Goal: Information Seeking & Learning: Learn about a topic

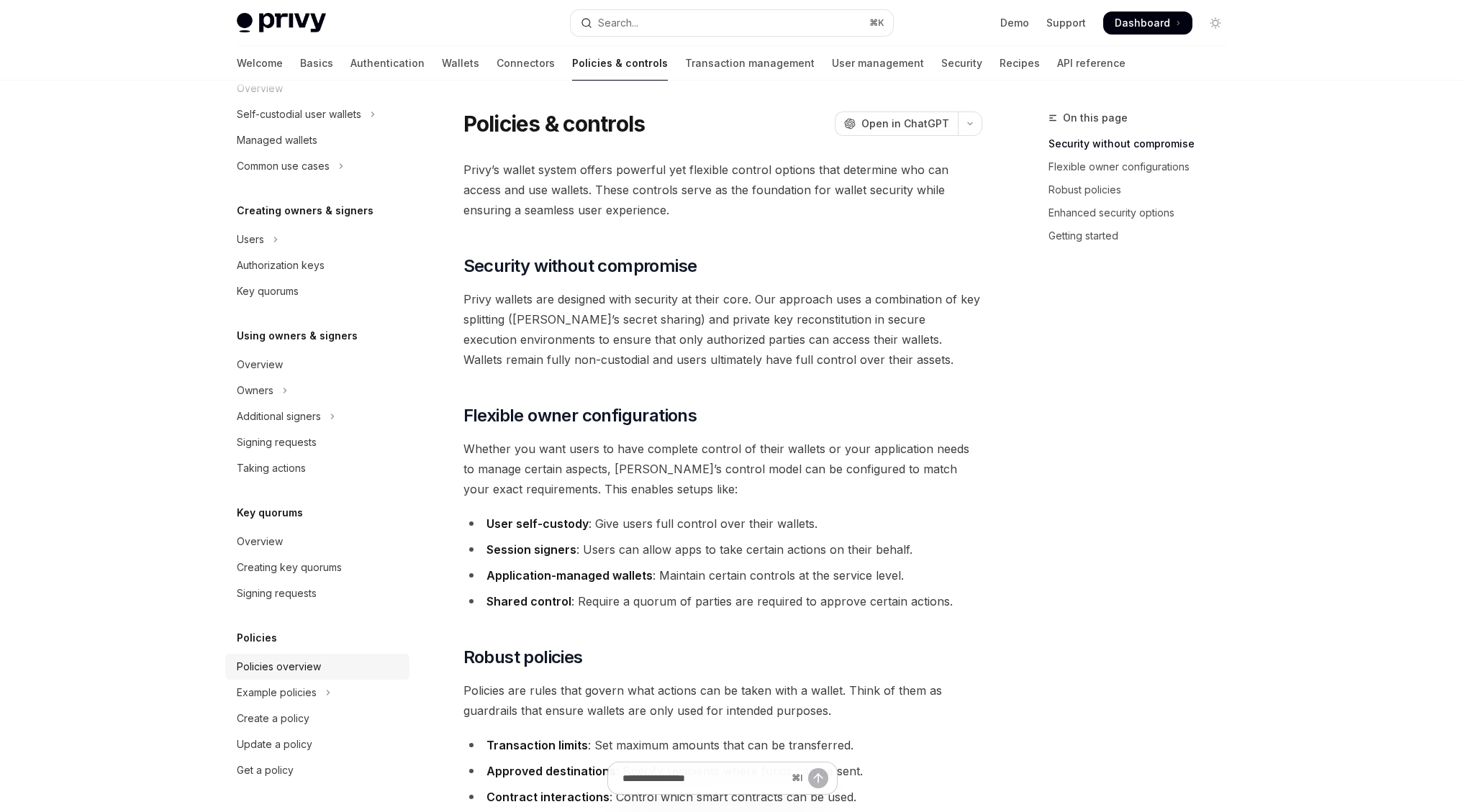
click at [312, 656] on link "Policies overview" at bounding box center [317, 667] width 184 height 26
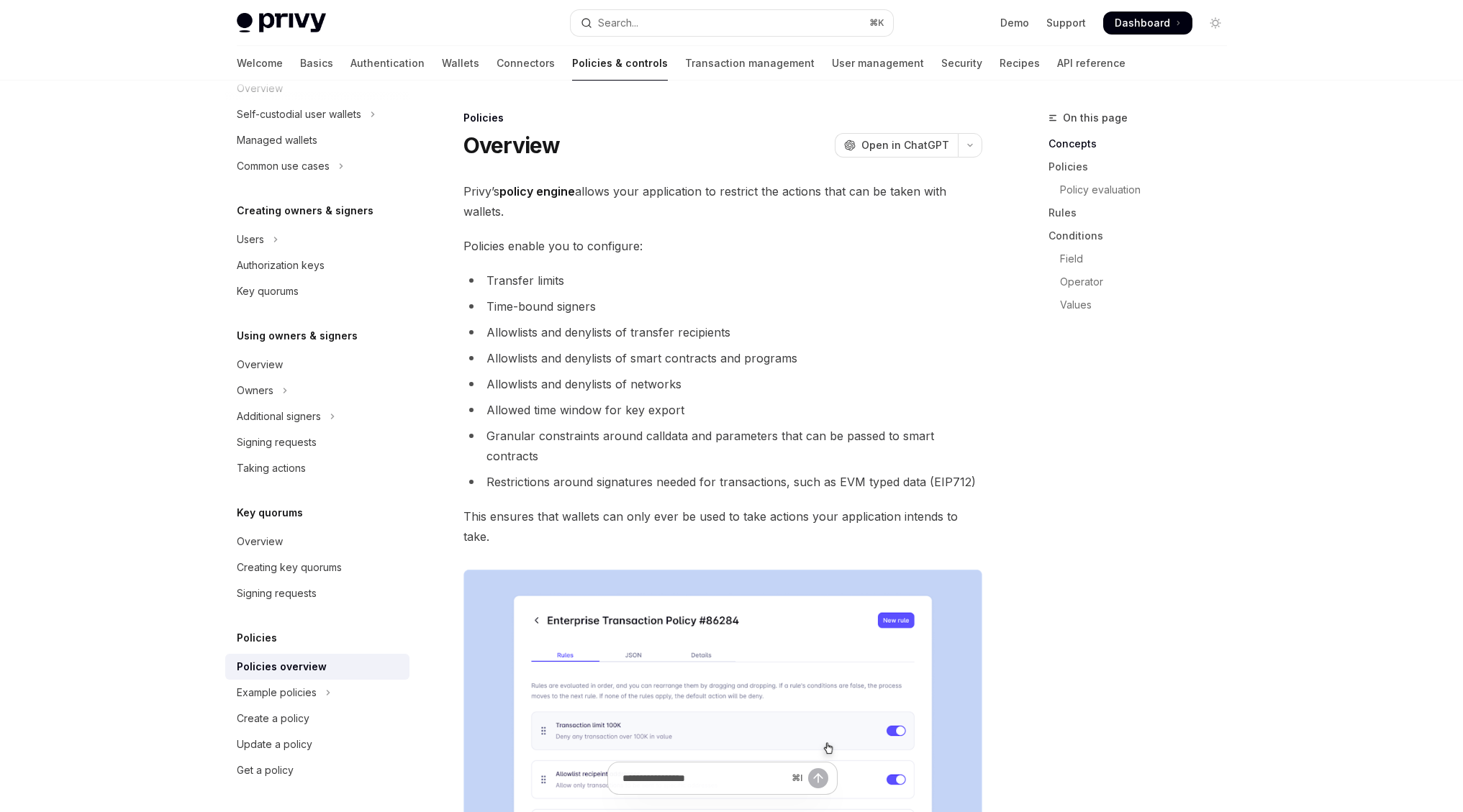
click at [720, 365] on li "Allowlists and denylists of smart contracts and programs" at bounding box center [723, 358] width 519 height 20
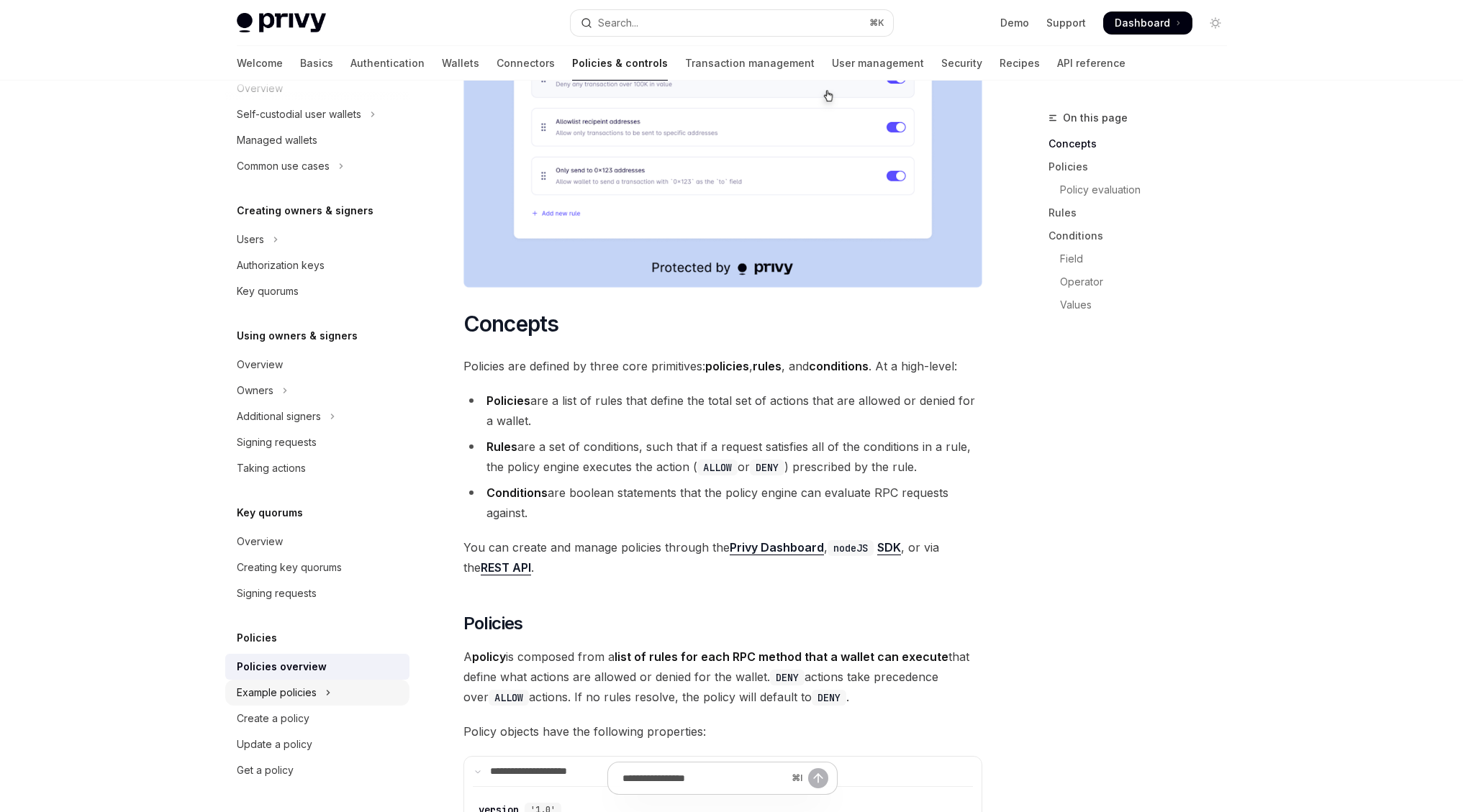
click at [354, 686] on button "Example policies" at bounding box center [317, 692] width 184 height 26
type textarea "*"
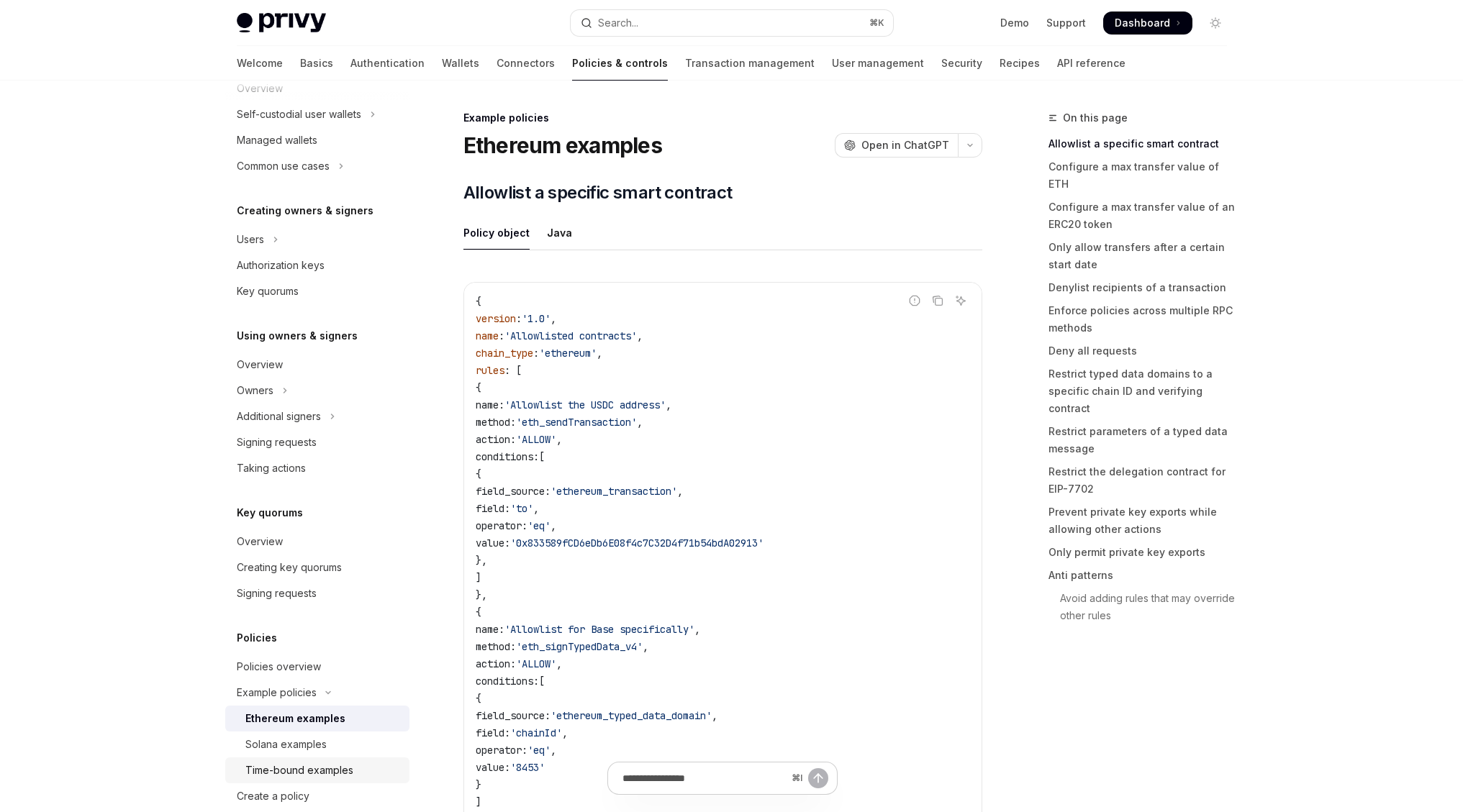
click at [306, 757] on link "Time-bound examples" at bounding box center [317, 770] width 184 height 26
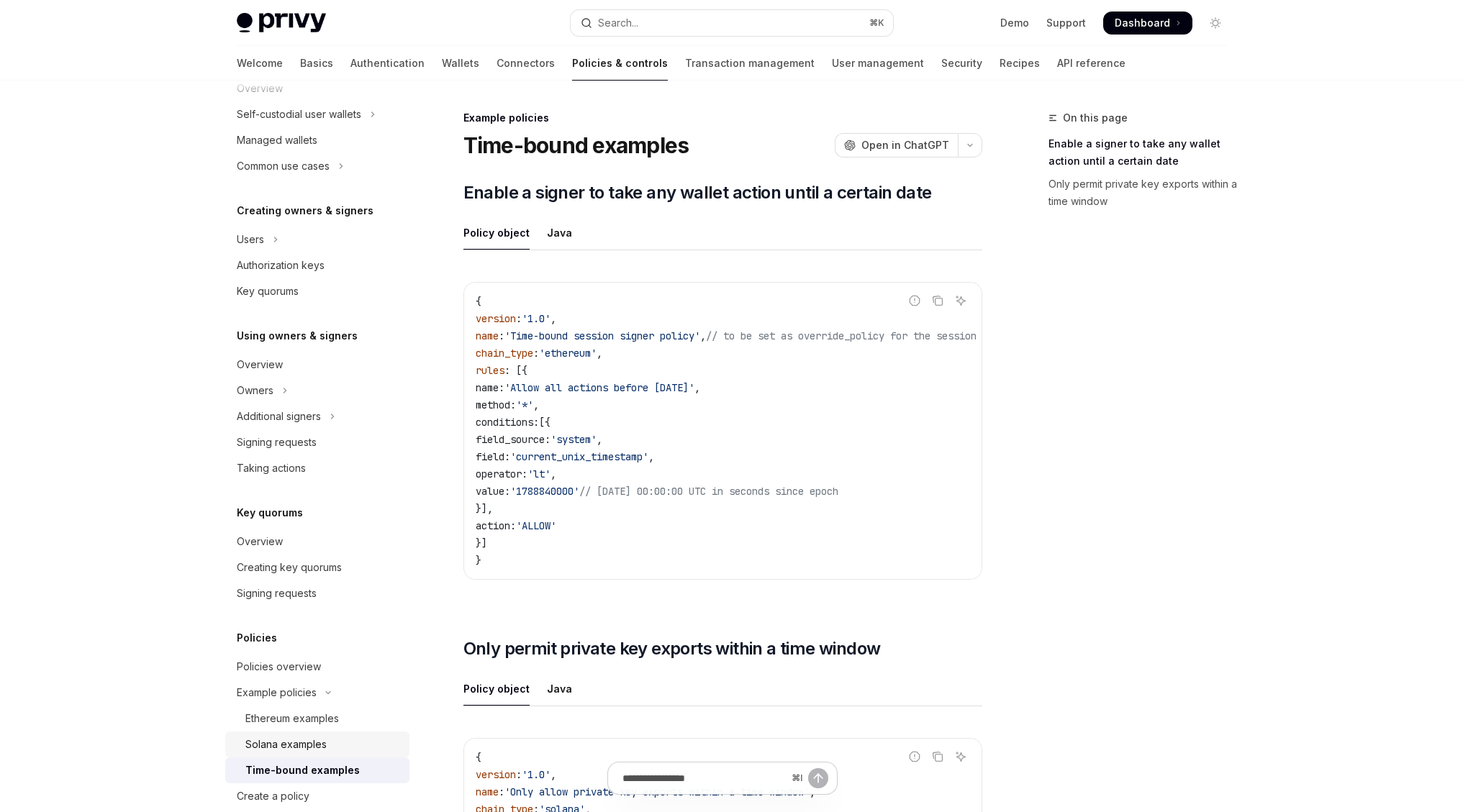
click at [317, 749] on div "Solana examples" at bounding box center [286, 745] width 81 height 18
type textarea "*"
